Goal: Transaction & Acquisition: Purchase product/service

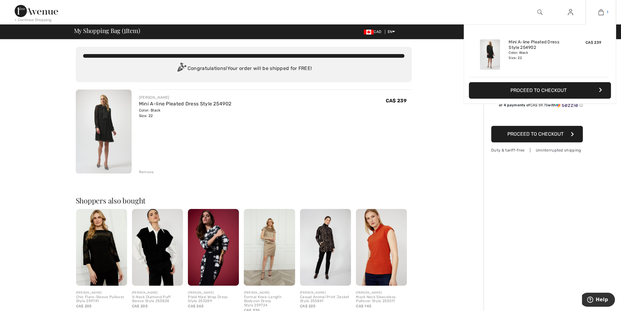
click at [599, 14] on img at bounding box center [601, 12] width 5 height 7
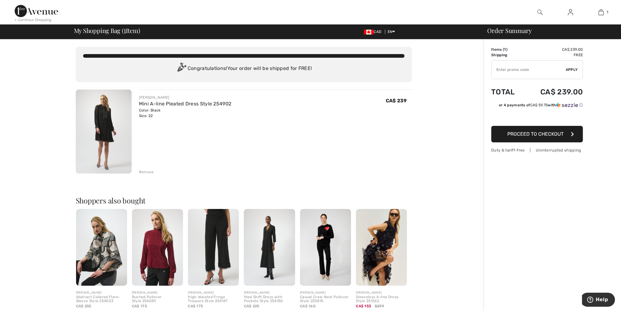
click at [549, 133] on span "Proceed to Checkout" at bounding box center [536, 134] width 56 height 6
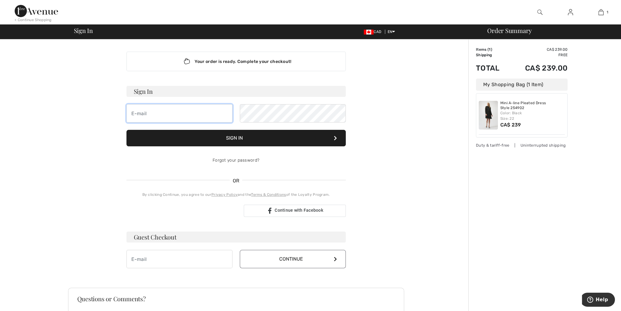
click at [154, 115] on input "email" at bounding box center [180, 113] width 106 height 18
type input "[EMAIL_ADDRESS][DOMAIN_NAME]"
click at [152, 259] on input "email" at bounding box center [180, 259] width 106 height 18
type input "[EMAIL_ADDRESS][DOMAIN_NAME]"
click at [335, 259] on icon at bounding box center [335, 259] width 3 height 5
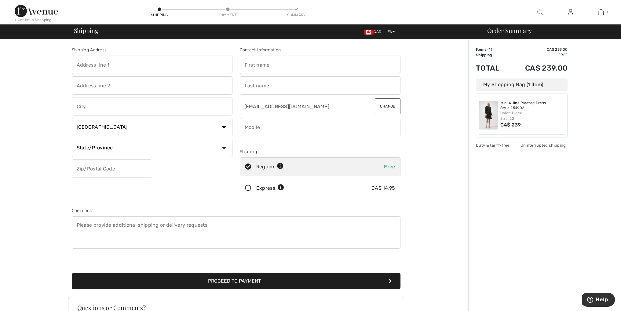
click at [119, 64] on input "text" at bounding box center [152, 65] width 161 height 18
type input "[STREET_ADDRESS]"
type input "Toronto"
select select "ON"
type input "M3J3H9"
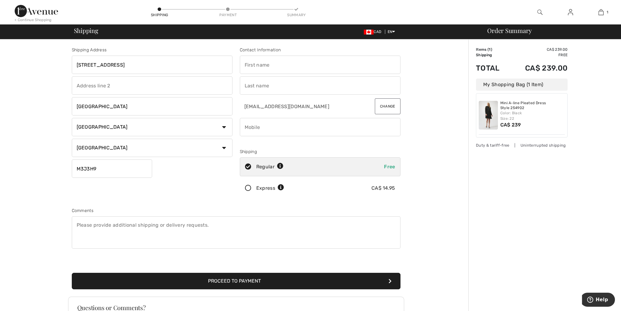
type input "[PERSON_NAME]"
type input "4166693992"
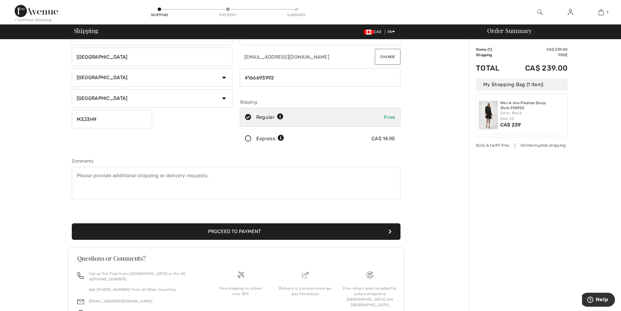
scroll to position [81, 0]
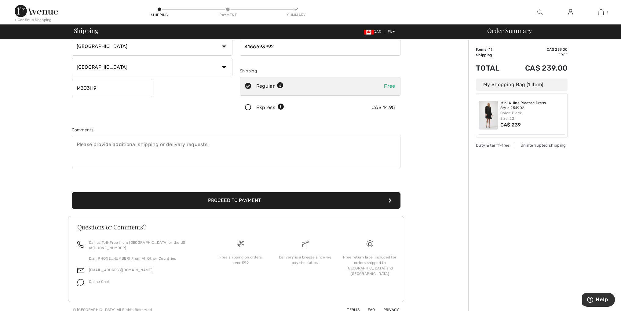
click at [241, 198] on button "Proceed to Payment" at bounding box center [236, 200] width 329 height 17
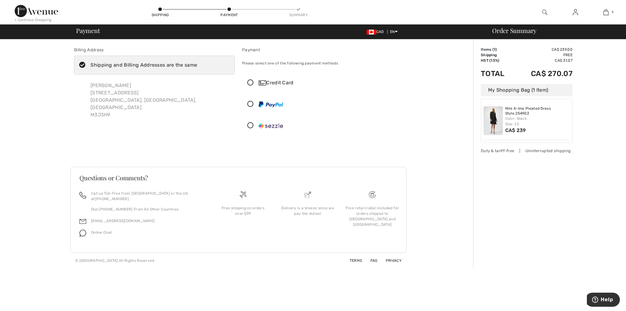
click at [251, 83] on icon at bounding box center [250, 83] width 16 height 6
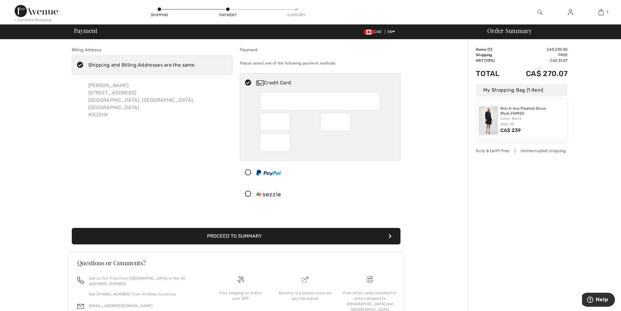
click at [144, 65] on div "Shipping and Billing Addresses are the same" at bounding box center [141, 64] width 107 height 7
click at [195, 65] on input "Shipping and Billing Addresses are the same" at bounding box center [197, 65] width 4 height 18
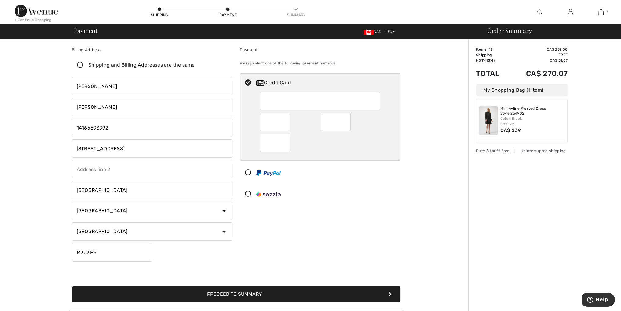
click at [80, 63] on icon at bounding box center [80, 65] width 16 height 6
click at [195, 63] on input "Shipping and Billing Addresses are the same" at bounding box center [197, 65] width 4 height 18
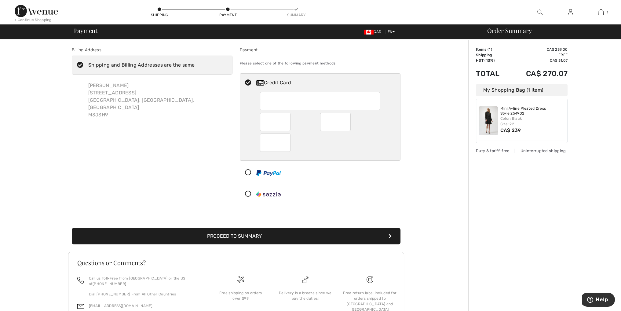
click at [80, 63] on icon at bounding box center [80, 65] width 16 height 6
click at [195, 63] on input "Shipping and Billing Addresses are the same" at bounding box center [197, 65] width 4 height 18
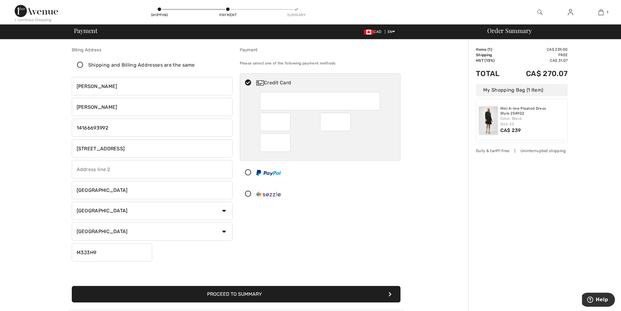
checkbox input "false"
click at [341, 150] on div at bounding box center [320, 143] width 120 height 18
drag, startPoint x: 131, startPoint y: 148, endPoint x: 69, endPoint y: 148, distance: 61.7
click at [69, 148] on div "Billing Address Shipping and Billing Addresses are the same Yekaterina Chernyav…" at bounding box center [152, 155] width 168 height 217
type input "[STREET_ADDRESS]"
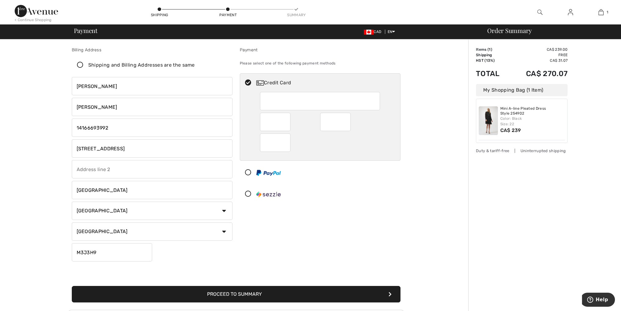
drag, startPoint x: 102, startPoint y: 192, endPoint x: 54, endPoint y: 191, distance: 48.0
click at [54, 191] on div "Billing Address Shipping and Billing Addresses are the same Yekaterina Chernyav…" at bounding box center [236, 225] width 465 height 372
type input "Thornhill"
drag, startPoint x: 109, startPoint y: 255, endPoint x: 58, endPoint y: 255, distance: 50.7
click at [58, 255] on div "Billing Address Shipping and Billing Addresses are the same Yekaterina Chernyav…" at bounding box center [236, 225] width 465 height 372
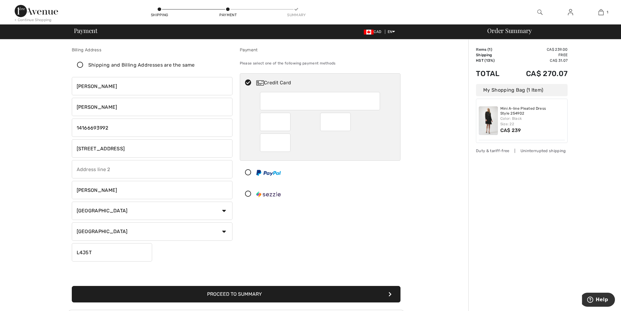
type input "L4J5T8"
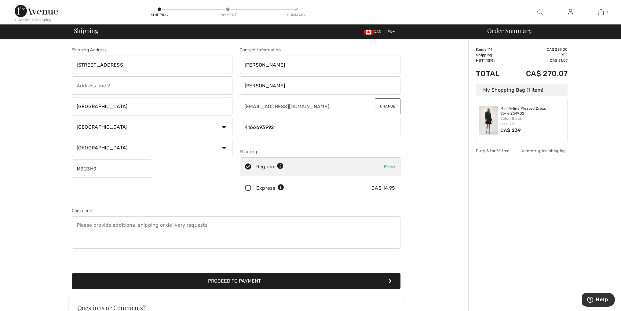
click at [263, 281] on button "Proceed to Payment" at bounding box center [236, 281] width 329 height 17
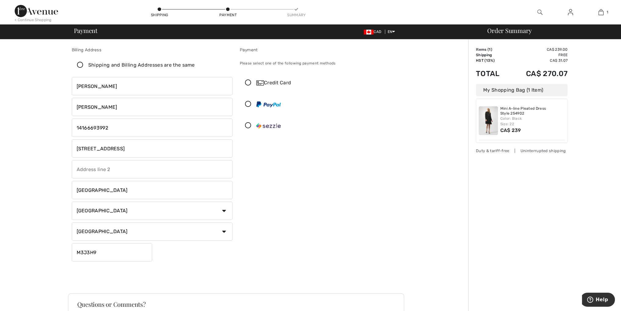
click at [101, 190] on input "Toronto" at bounding box center [152, 190] width 161 height 18
drag, startPoint x: 101, startPoint y: 190, endPoint x: 71, endPoint y: 187, distance: 29.5
click at [71, 187] on div "Billing Address Shipping and Billing Addresses are the same Yekaterina Chernyav…" at bounding box center [152, 155] width 168 height 217
type input "Thornhill"
drag, startPoint x: 104, startPoint y: 251, endPoint x: 50, endPoint y: 253, distance: 53.8
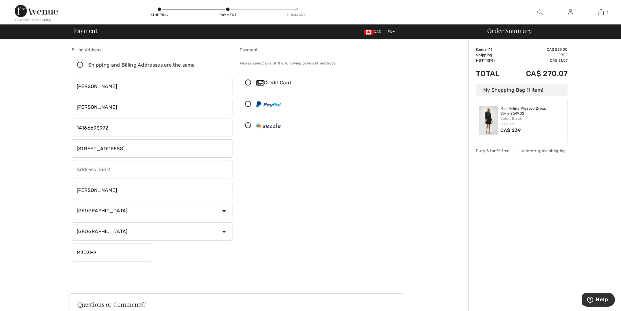
click at [50, 253] on div "Billing Address Shipping and Billing Addresses are the same Yekaterina Chernyav…" at bounding box center [236, 216] width 465 height 355
type input "L4J5T8"
click at [225, 283] on div "Proceed to Summary Complete Your Order with PayPal Proceed to Summary Complete …" at bounding box center [236, 278] width 336 height 15
click at [249, 81] on icon at bounding box center [248, 83] width 16 height 6
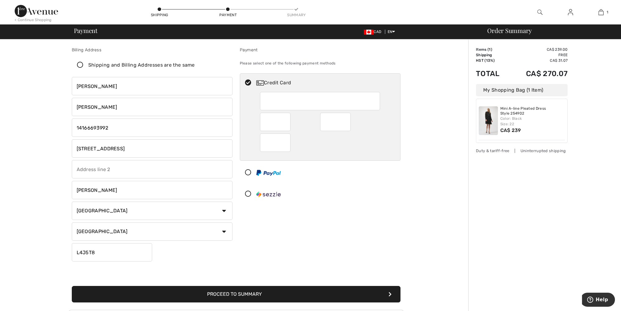
click at [264, 296] on button "Proceed to Summary" at bounding box center [236, 294] width 329 height 17
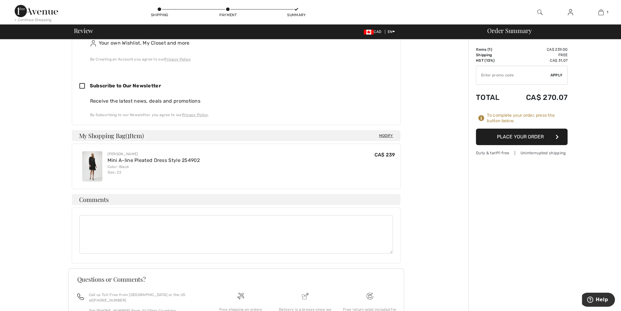
scroll to position [183, 0]
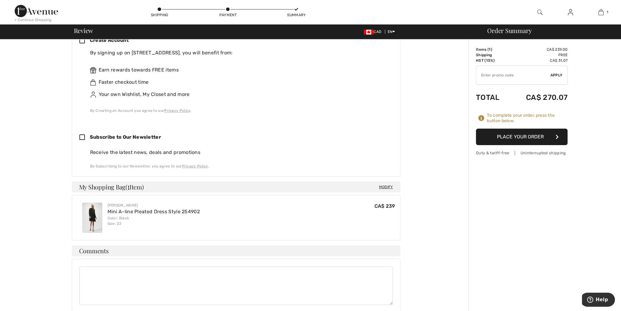
click at [536, 136] on button "Place Your Order" at bounding box center [522, 137] width 92 height 17
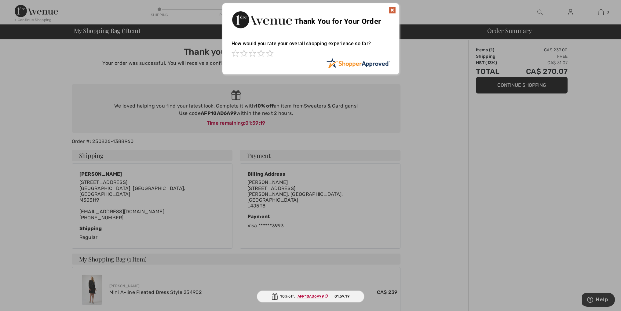
click at [390, 8] on img at bounding box center [392, 9] width 7 height 7
